Goal: Task Accomplishment & Management: Complete application form

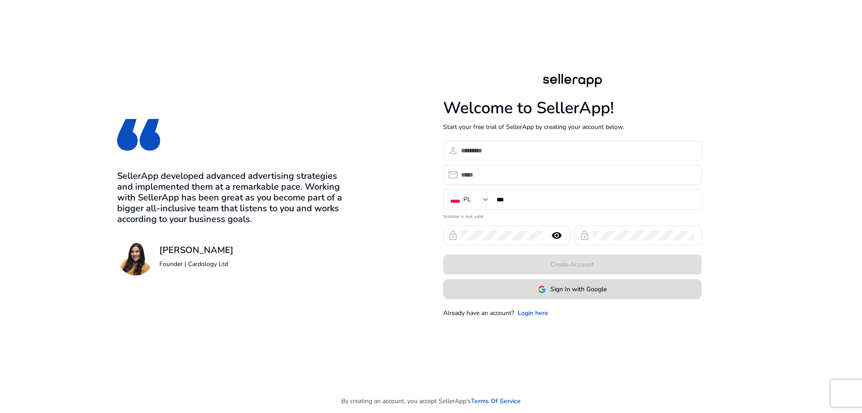
click at [578, 287] on span "Sign In with Google" at bounding box center [579, 288] width 56 height 9
